Goal: Book appointment/travel/reservation

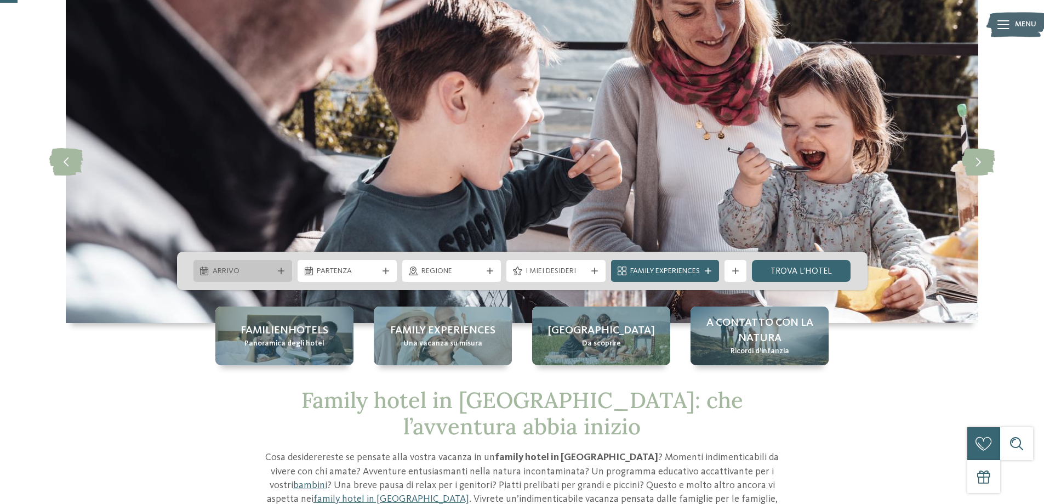
click at [261, 269] on span "Arrivo" at bounding box center [243, 271] width 61 height 11
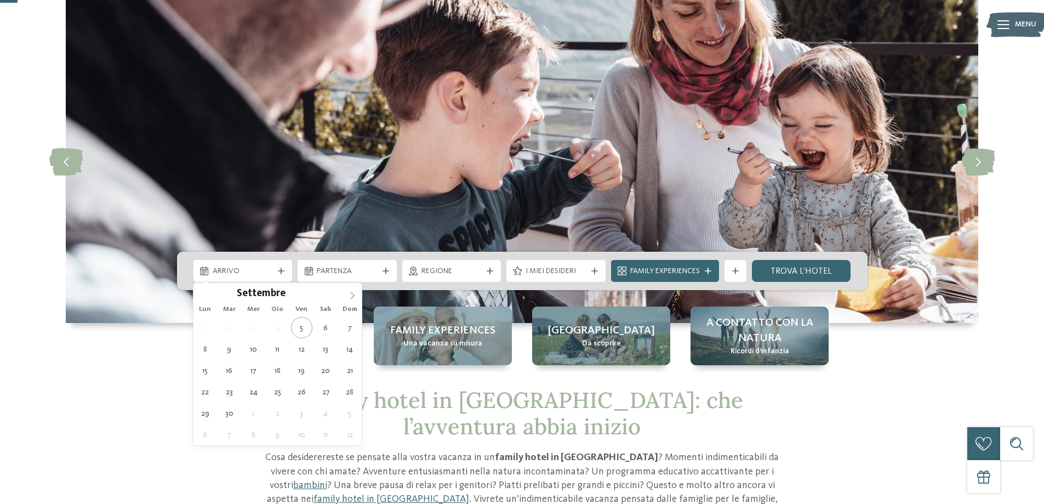
click at [347, 291] on span at bounding box center [352, 292] width 19 height 19
click at [350, 293] on icon at bounding box center [353, 296] width 8 height 8
type input "****"
click at [350, 293] on icon at bounding box center [353, 296] width 8 height 8
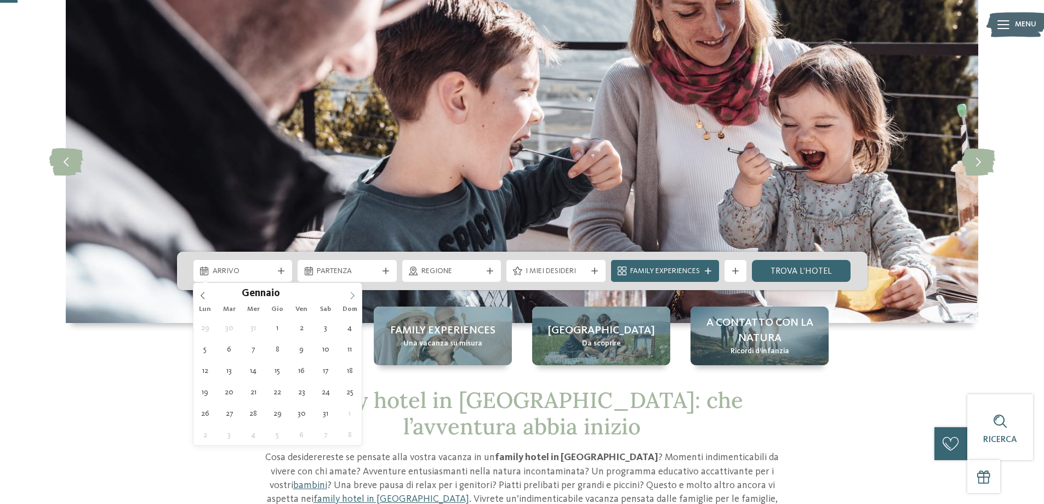
click at [350, 293] on icon at bounding box center [353, 296] width 8 height 8
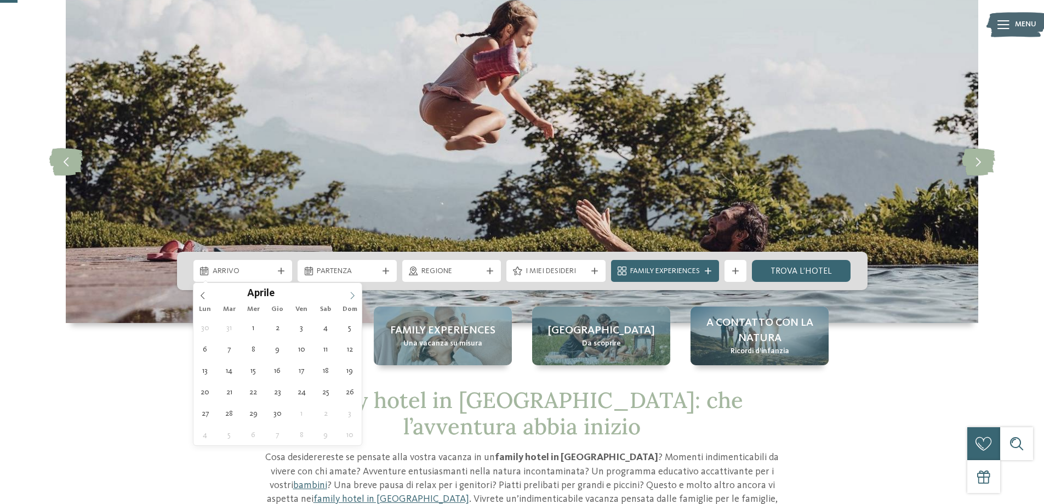
click at [350, 293] on icon at bounding box center [353, 296] width 8 height 8
click at [204, 292] on icon at bounding box center [203, 295] width 4 height 7
type div "30.04.2026"
type input "****"
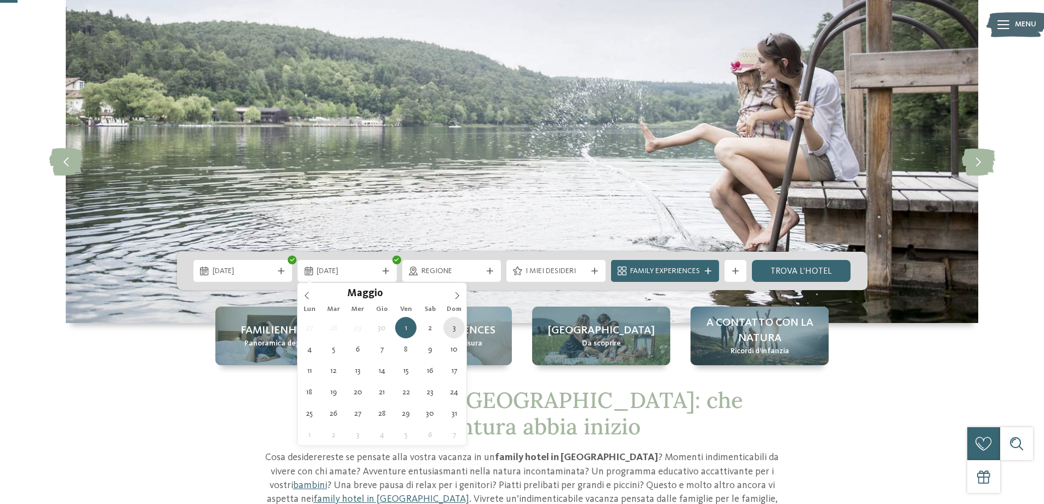
type div "03.05.2026"
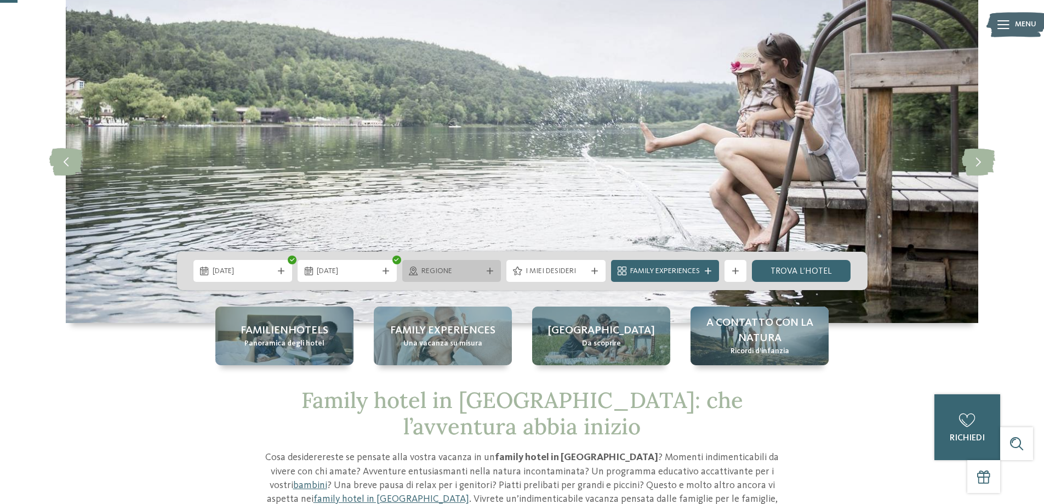
click at [482, 270] on div "Regione" at bounding box center [452, 271] width 66 height 12
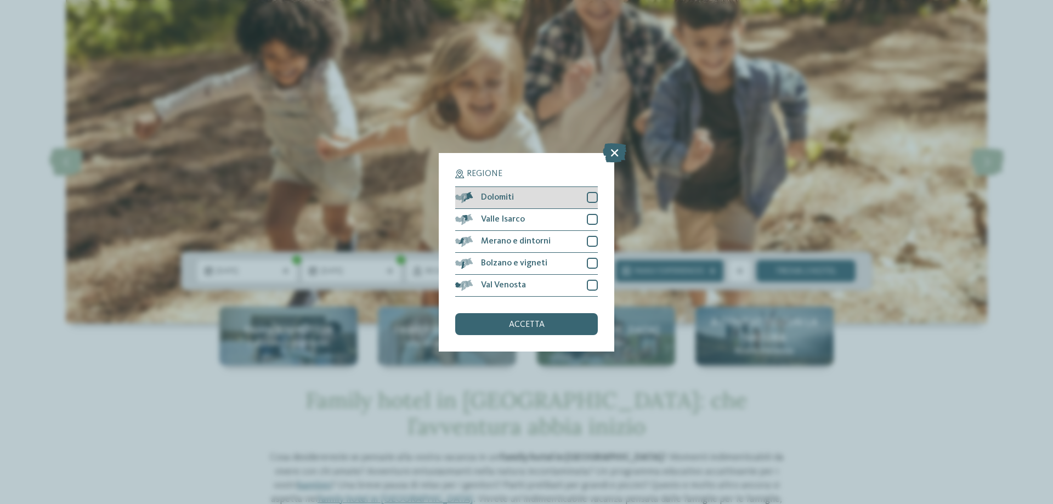
click at [515, 196] on div "Dolomiti" at bounding box center [526, 198] width 143 height 22
click at [531, 324] on span "accetta" at bounding box center [527, 324] width 36 height 9
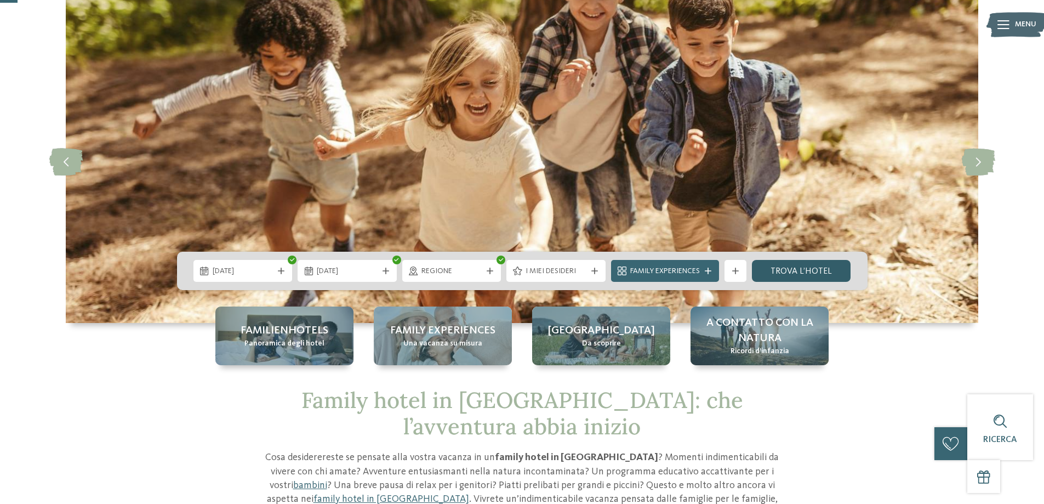
click at [804, 268] on link "trova l’hotel" at bounding box center [801, 271] width 99 height 22
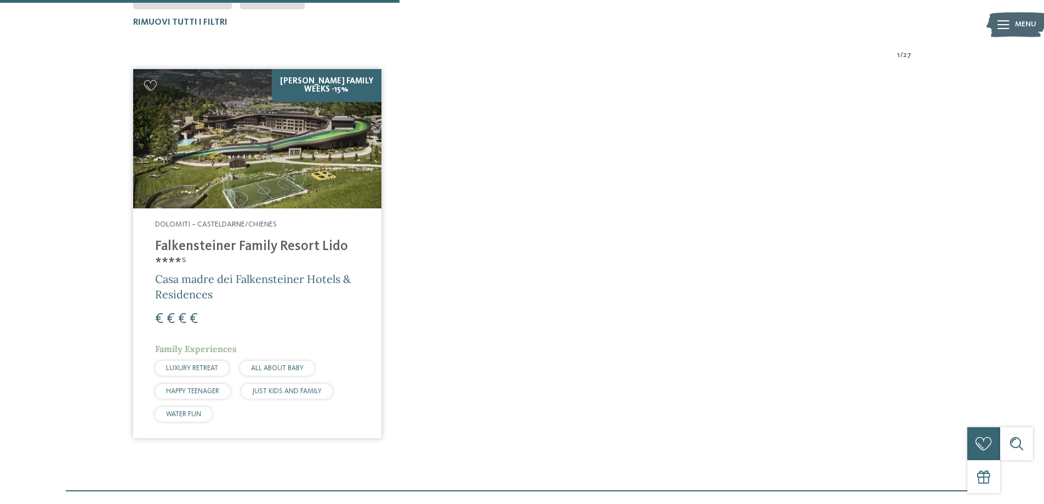
scroll to position [360, 0]
click at [246, 150] on img at bounding box center [257, 139] width 248 height 140
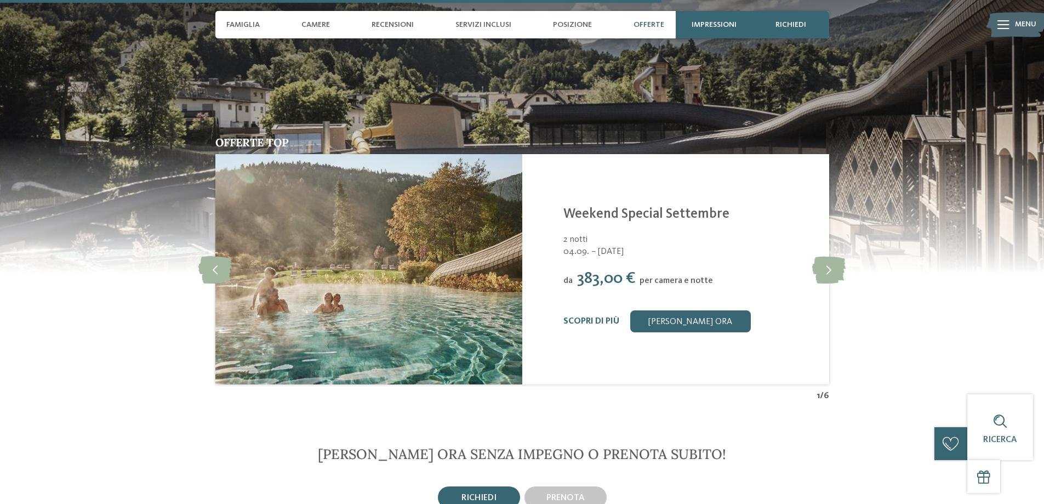
scroll to position [2357, 0]
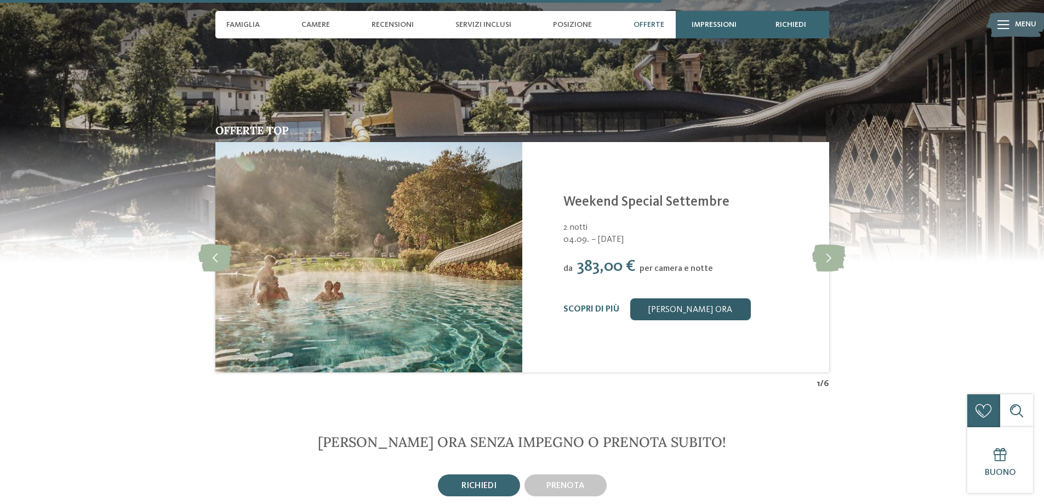
click at [703, 309] on link "[PERSON_NAME] ora" at bounding box center [690, 309] width 121 height 22
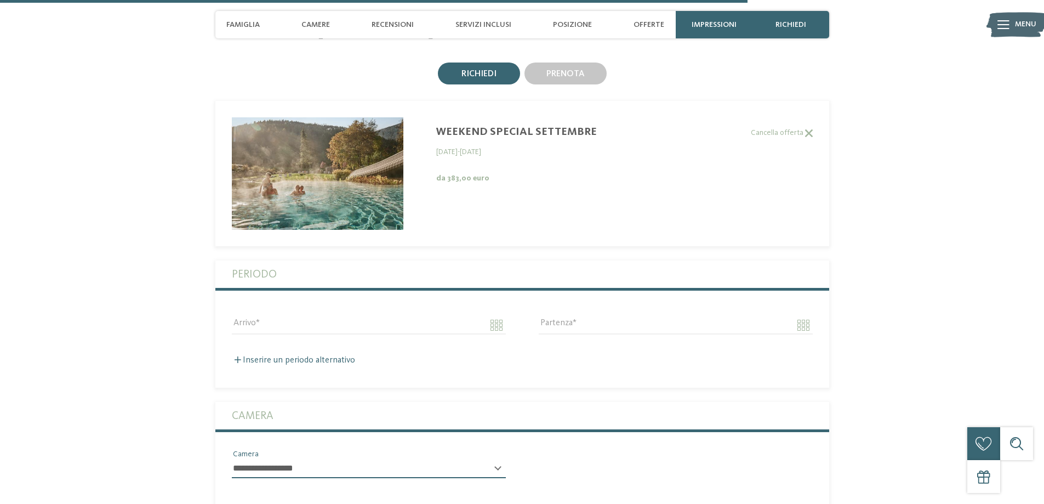
scroll to position [2824, 0]
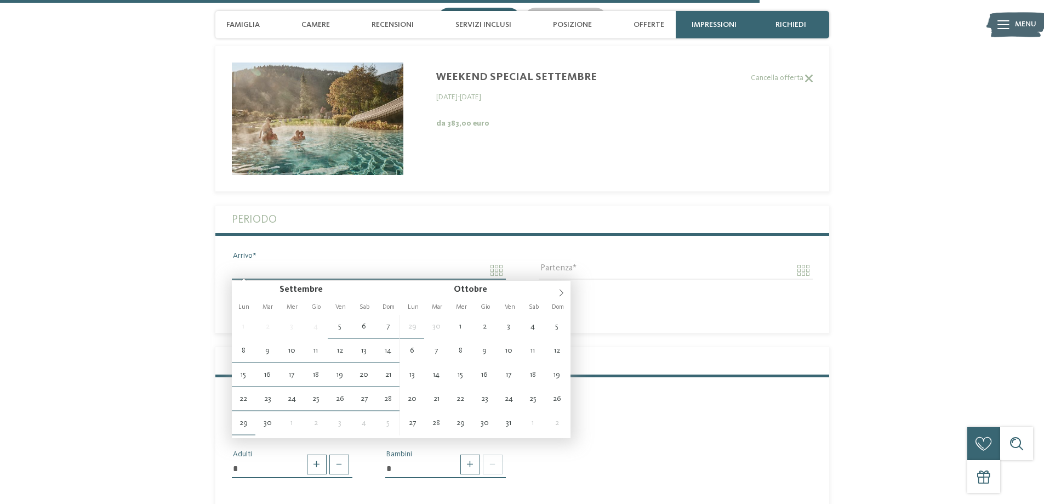
click at [362, 275] on input "Arrivo" at bounding box center [369, 270] width 274 height 19
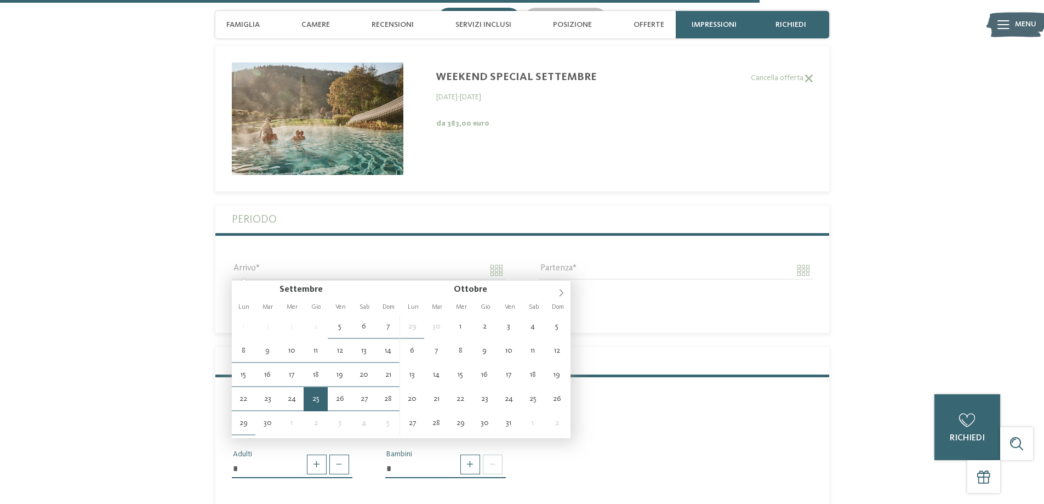
type input "**********"
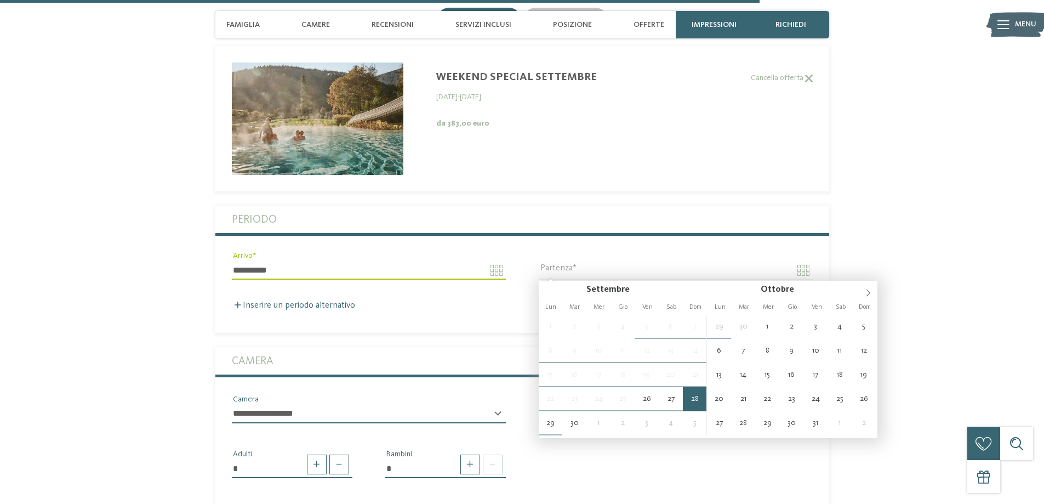
type input "**********"
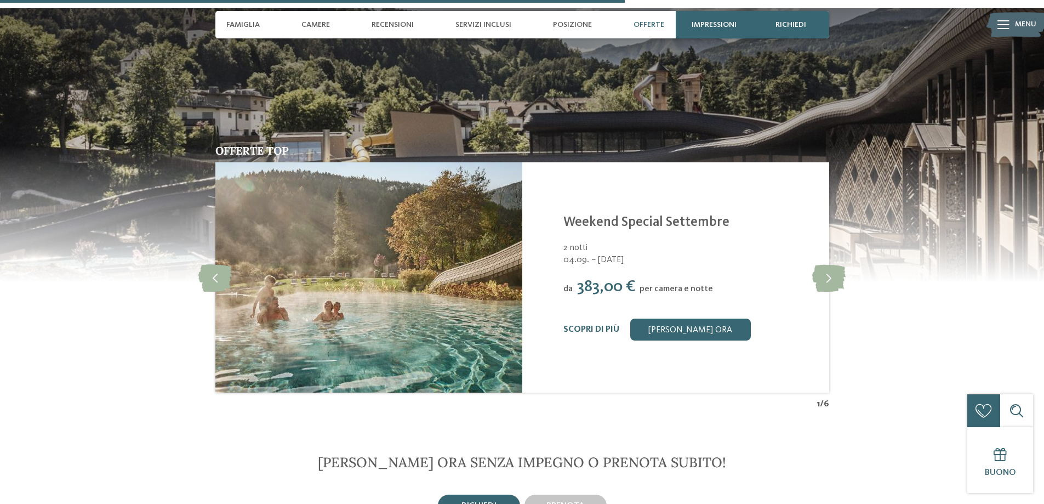
scroll to position [2330, 0]
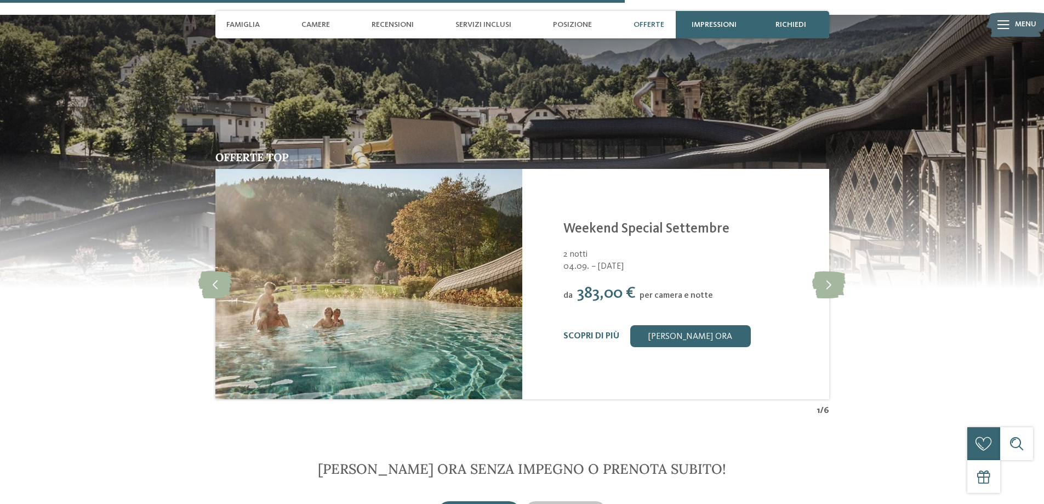
click at [645, 27] on span "Offerte" at bounding box center [649, 24] width 31 height 9
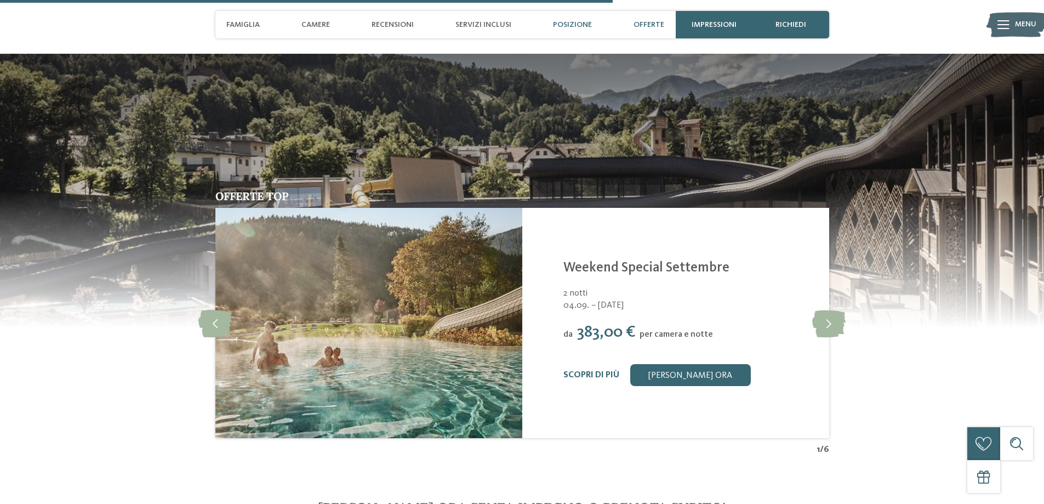
scroll to position [2285, 0]
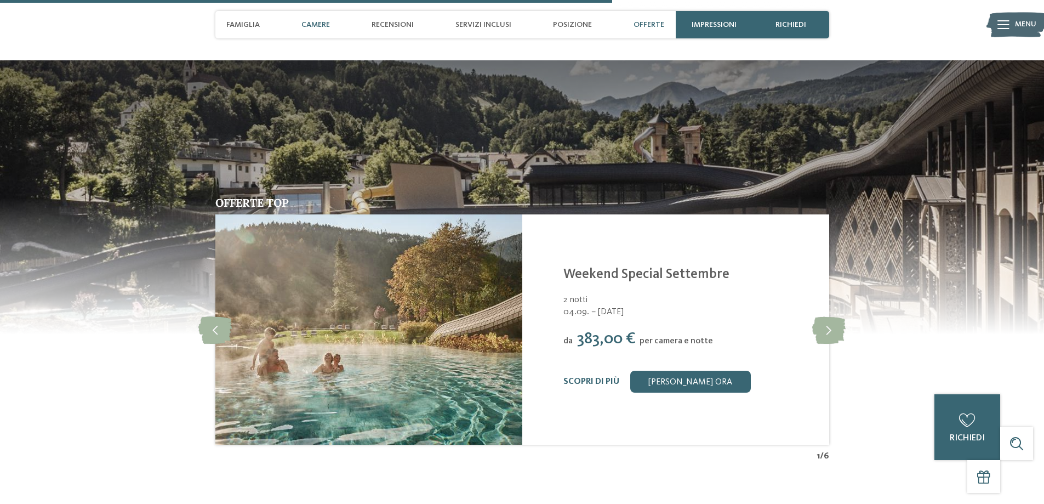
click at [319, 24] on span "Camere" at bounding box center [316, 24] width 29 height 9
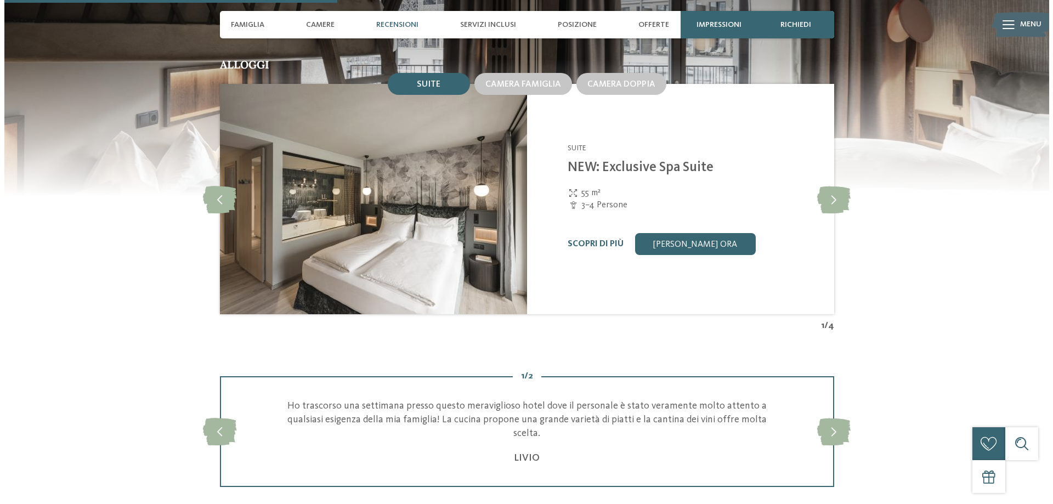
scroll to position [1241, 0]
